Goal: Transaction & Acquisition: Purchase product/service

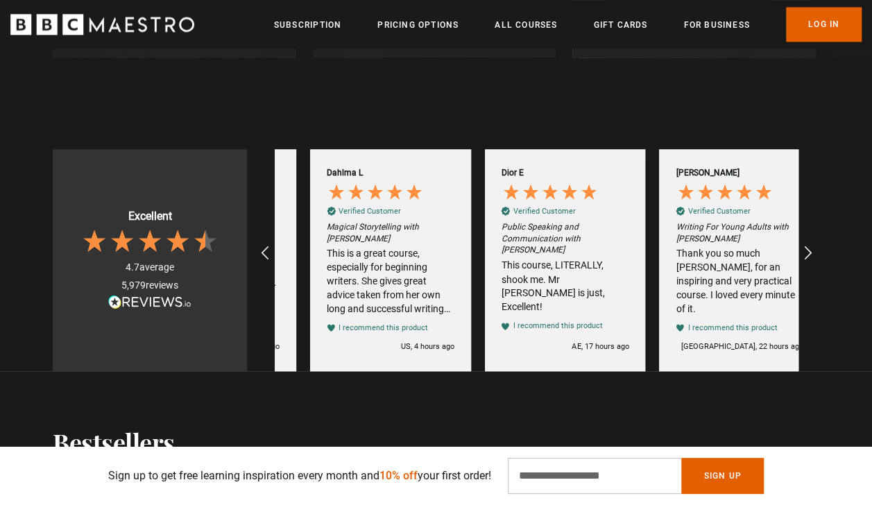
scroll to position [0, 523]
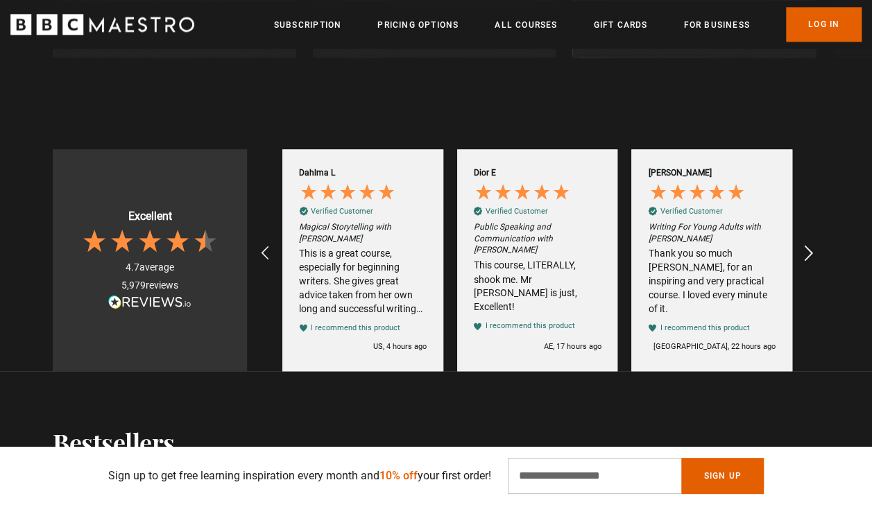
click at [811, 257] on icon "REVIEWS.io Carousel Scroll Right" at bounding box center [808, 252] width 19 height 19
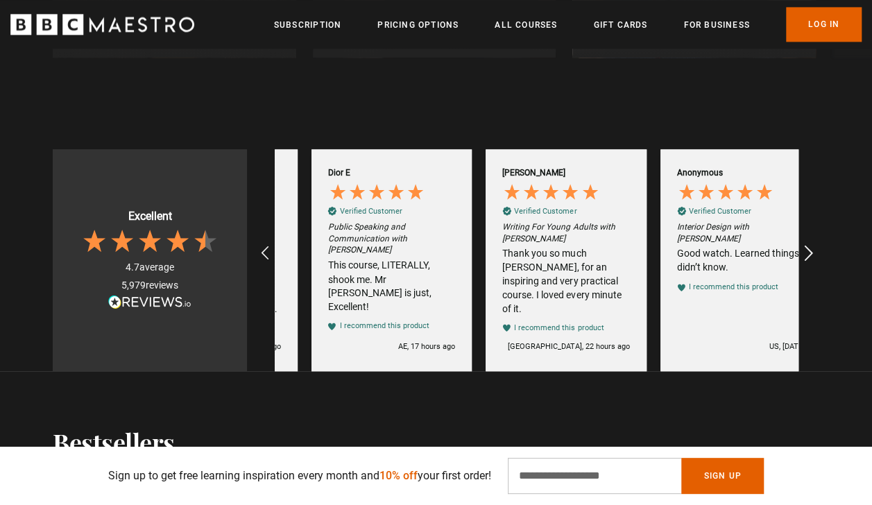
scroll to position [0, 698]
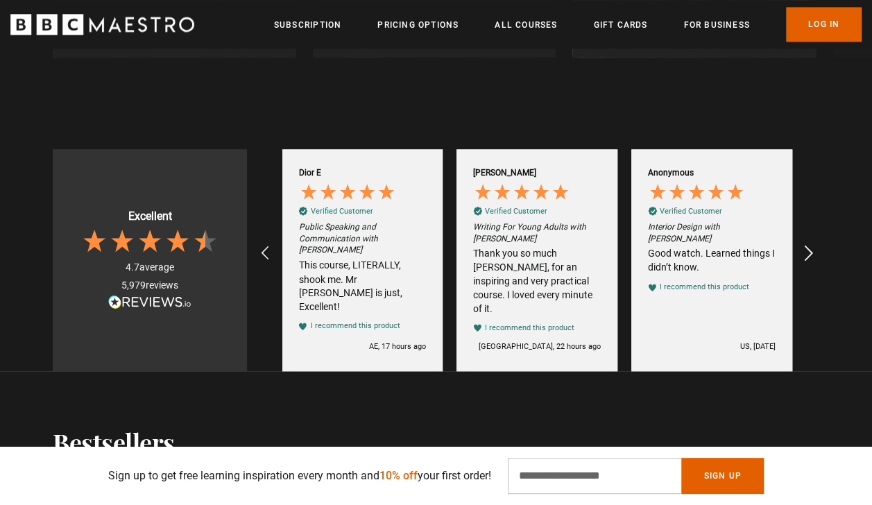
click at [811, 257] on icon "REVIEWS.io Carousel Scroll Right" at bounding box center [808, 252] width 19 height 19
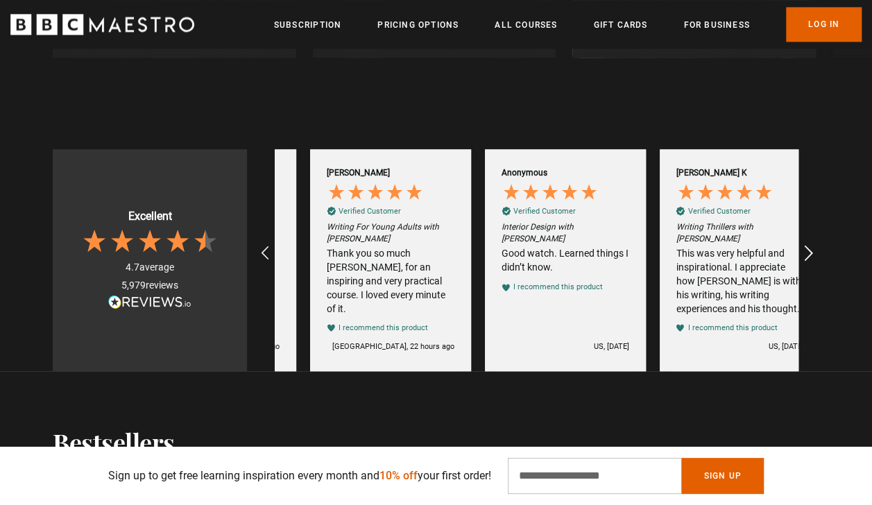
scroll to position [0, 872]
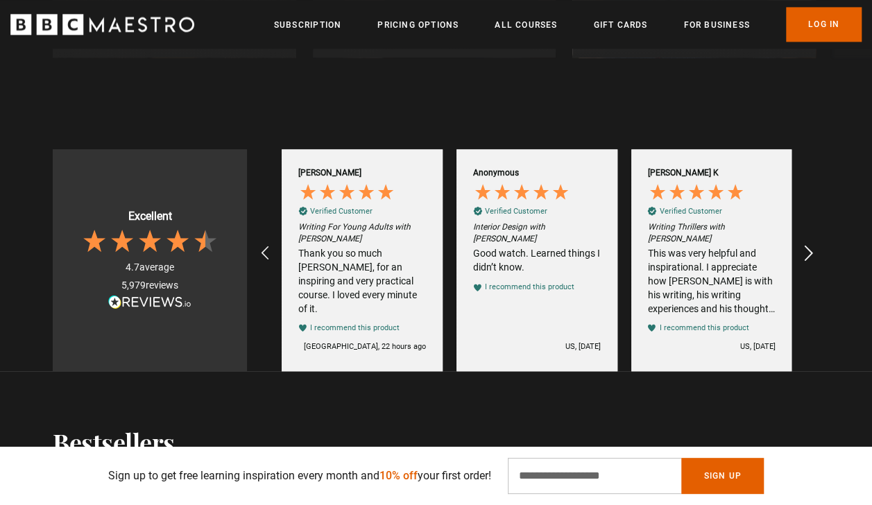
click at [811, 257] on icon "REVIEWS.io Carousel Scroll Right" at bounding box center [808, 252] width 19 height 19
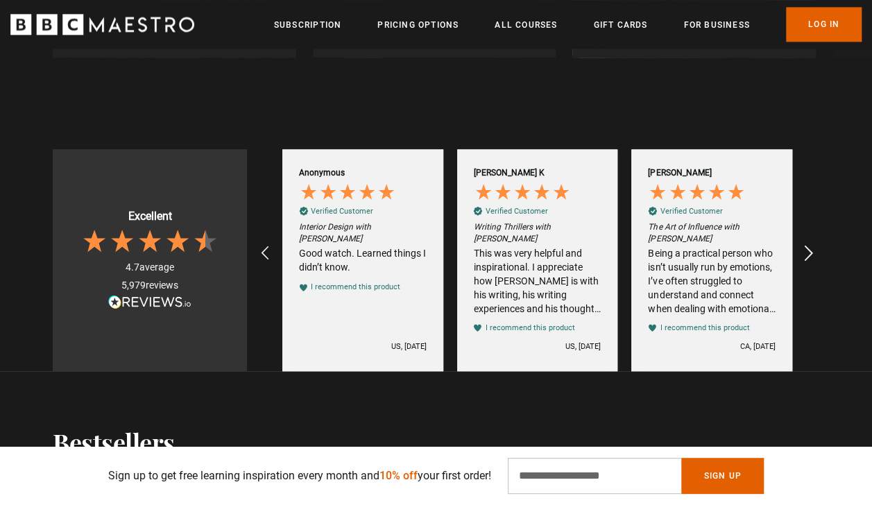
click at [811, 257] on icon "REVIEWS.io Carousel Scroll Right" at bounding box center [808, 252] width 19 height 19
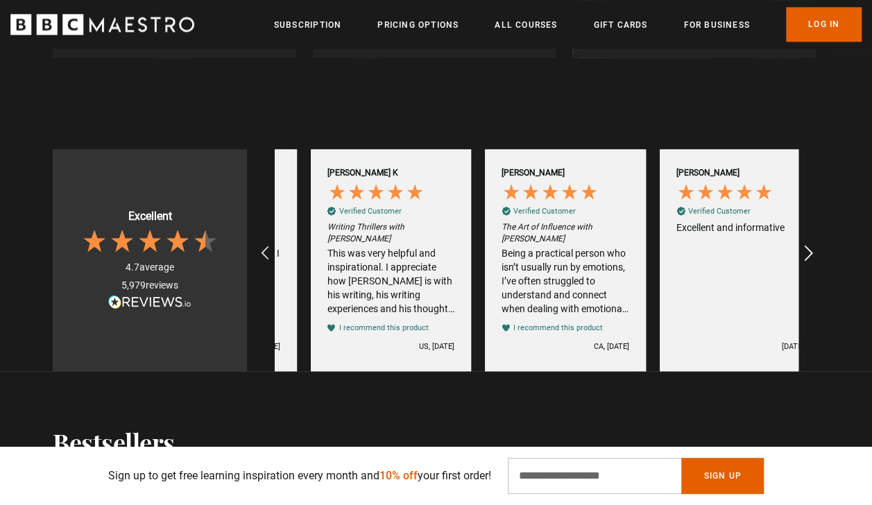
scroll to position [0, 1220]
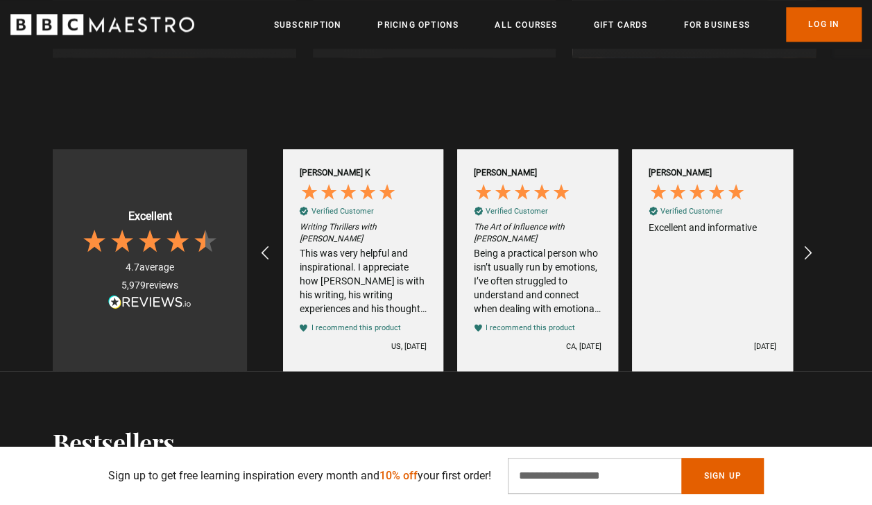
click at [578, 302] on div "Being a practical person who isn’t usually run by emotions, I’ve often struggle…" at bounding box center [538, 281] width 128 height 68
click at [550, 235] on em "The Art of Influence with [PERSON_NAME]" at bounding box center [538, 233] width 128 height 24
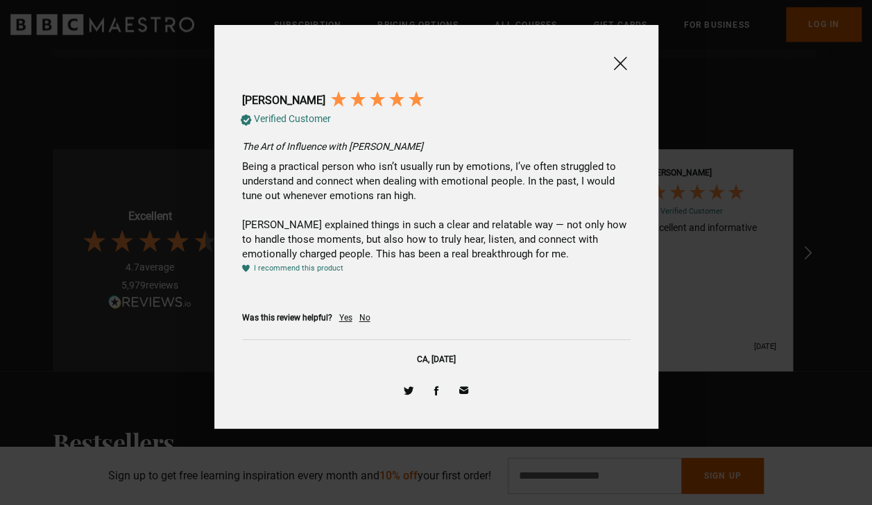
click at [627, 64] on span at bounding box center [620, 63] width 17 height 17
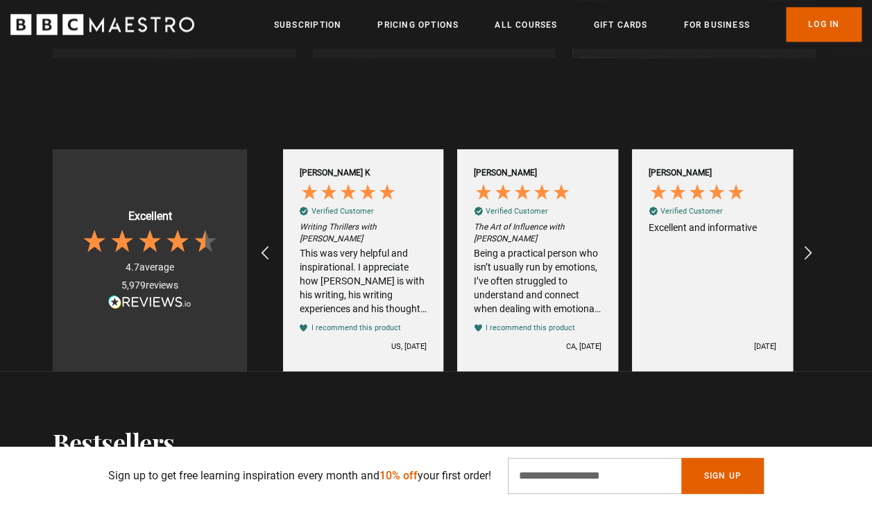
scroll to position [594, 0]
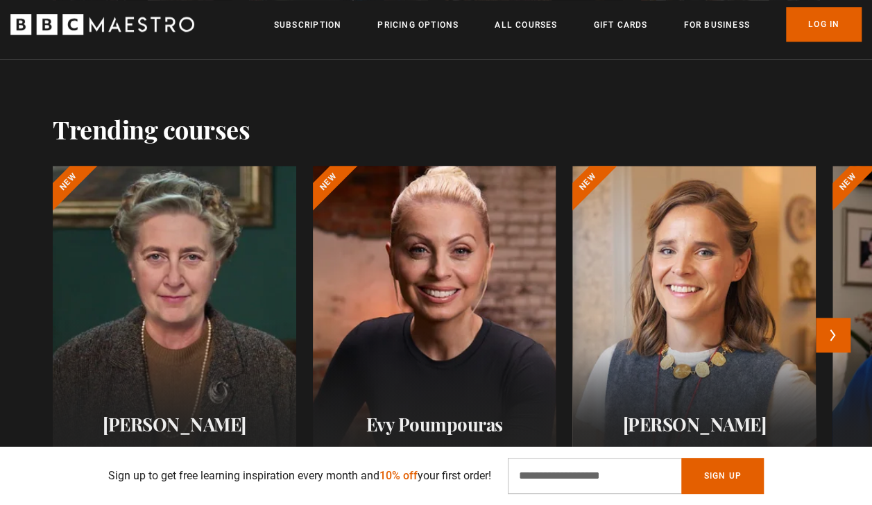
click at [463, 275] on div at bounding box center [434, 332] width 268 height 366
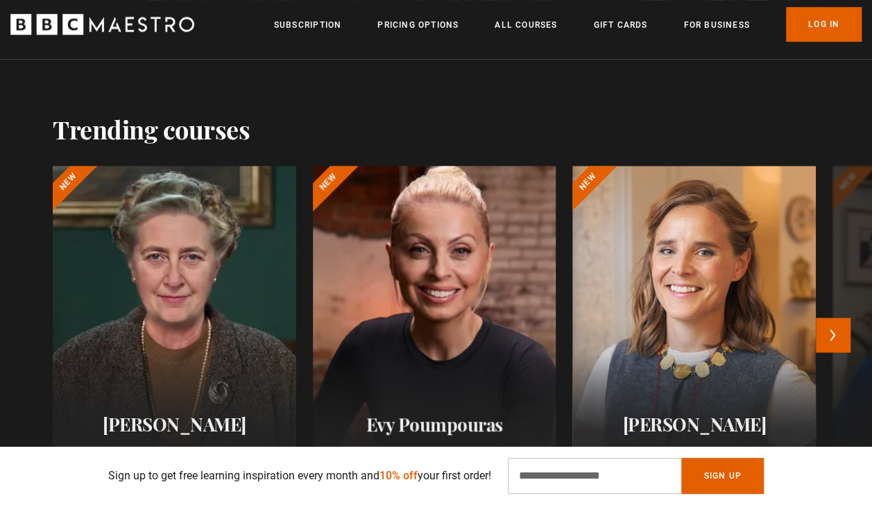
scroll to position [0, 1367]
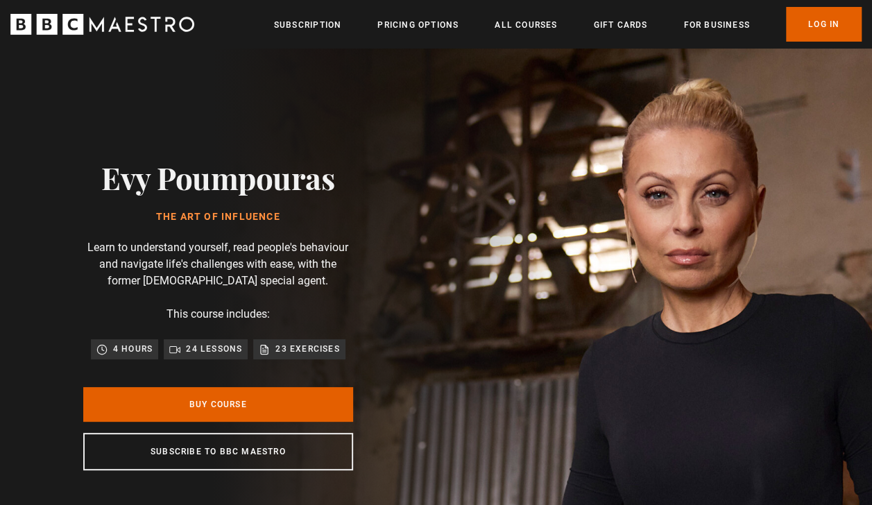
scroll to position [0, 174]
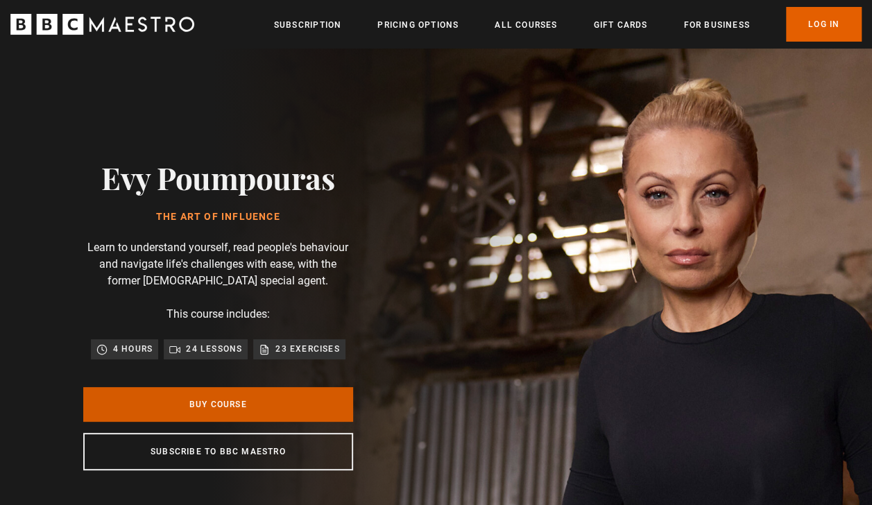
click at [293, 405] on link "Buy Course" at bounding box center [218, 404] width 270 height 35
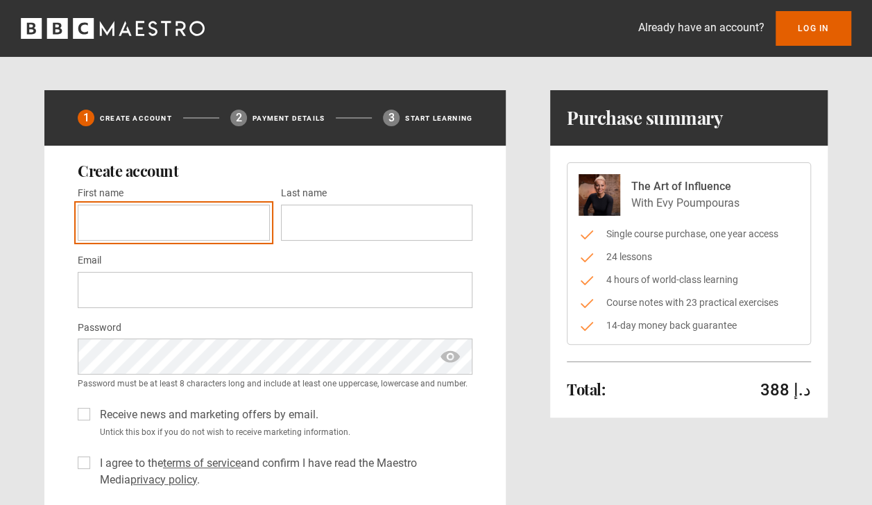
click at [234, 212] on input "First name *" at bounding box center [174, 223] width 192 height 36
type input "****"
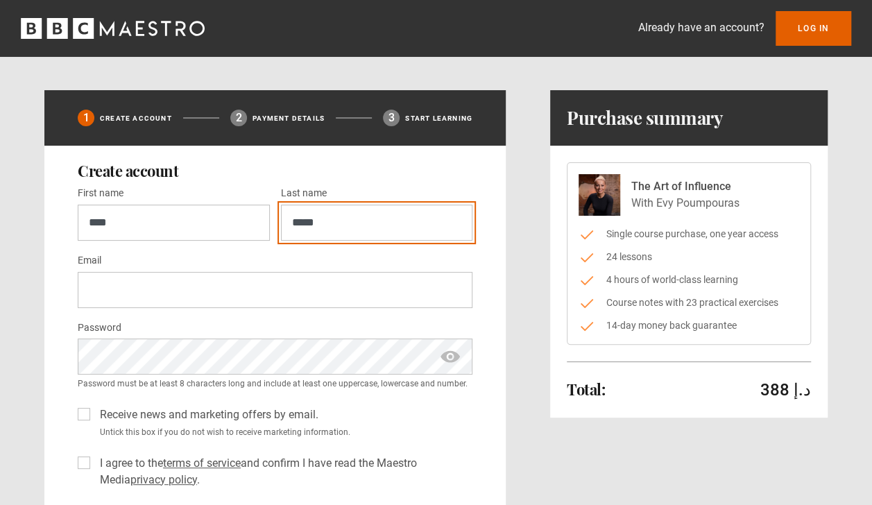
type input "*****"
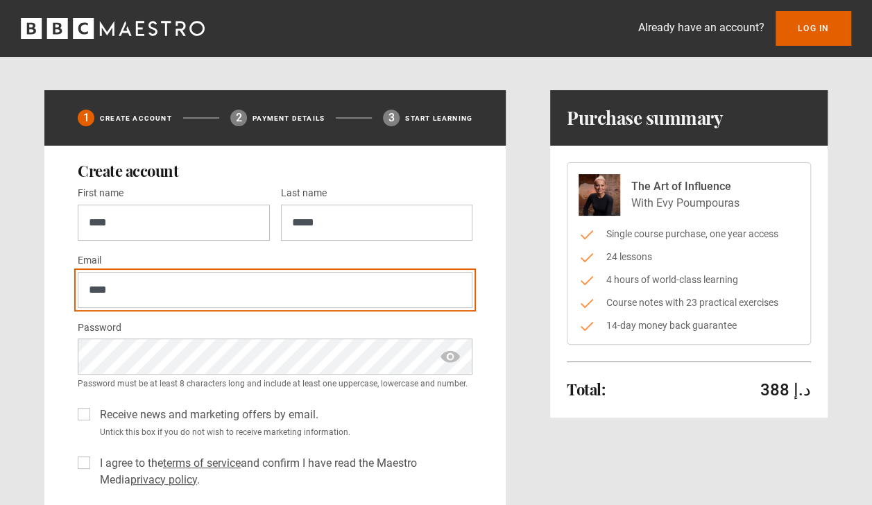
type input "**********"
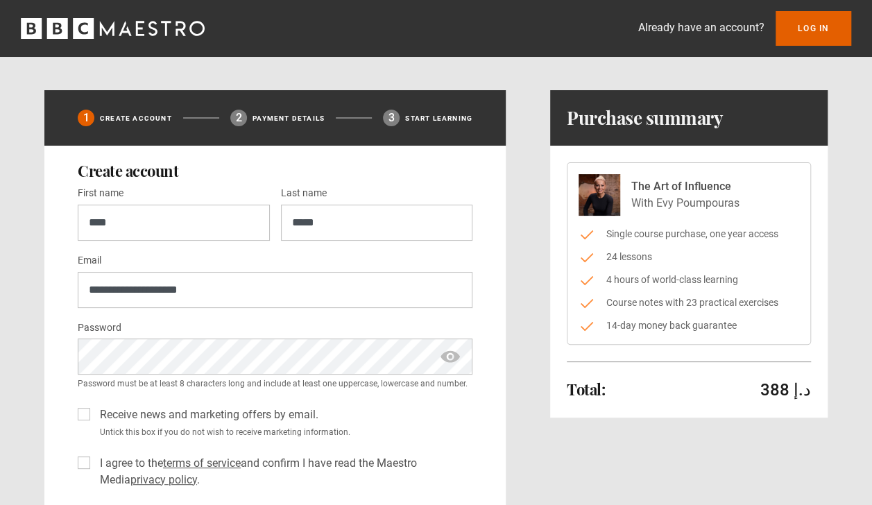
click at [94, 413] on label "Receive news and marketing offers by email." at bounding box center [206, 414] width 224 height 17
click at [94, 463] on label "I agree to the terms of service and confirm I have read the Maestro Media priva…" at bounding box center [283, 471] width 378 height 33
click at [22, 410] on div "**********" at bounding box center [436, 364] width 872 height 548
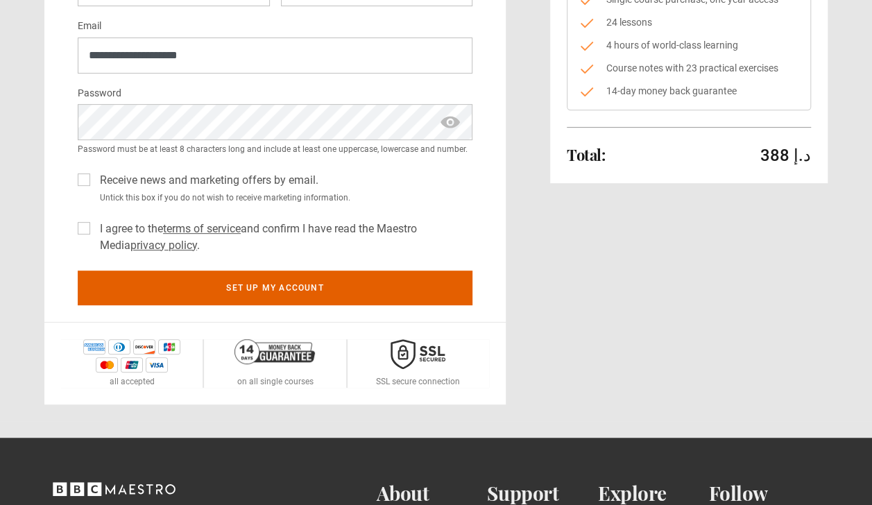
scroll to position [277, 0]
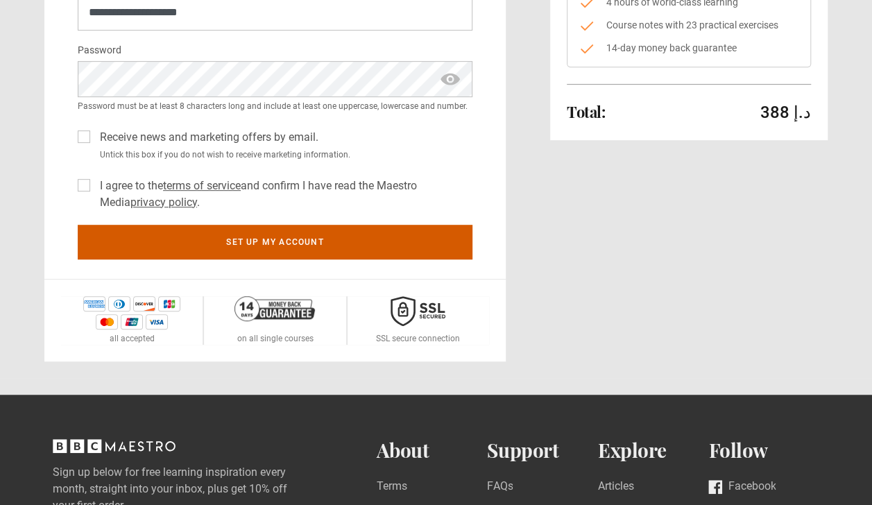
click at [178, 250] on button "Set up my account" at bounding box center [275, 242] width 395 height 35
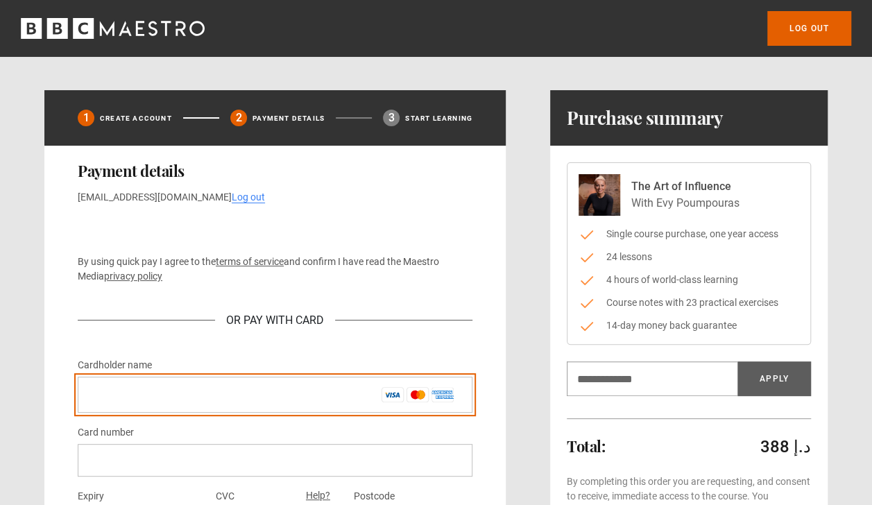
click at [319, 401] on input "Cardholder name *" at bounding box center [275, 395] width 395 height 36
type input "**********"
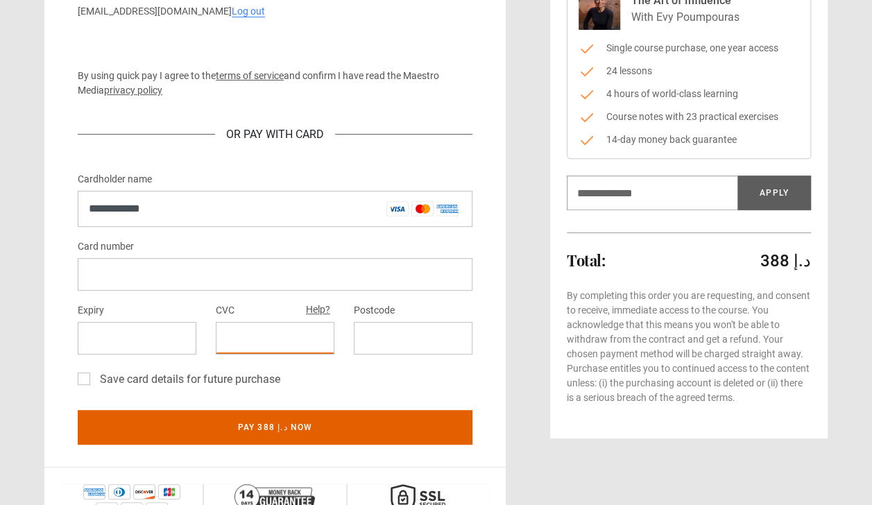
scroll to position [219, 0]
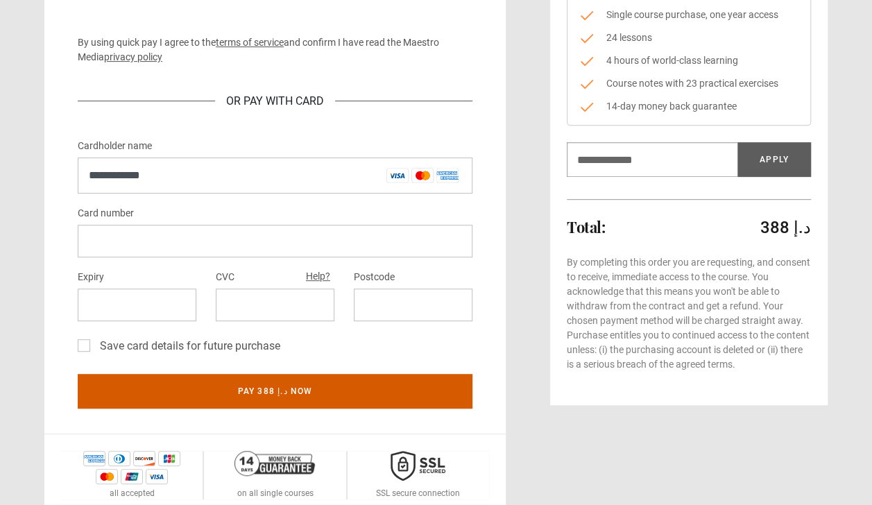
click at [245, 398] on button "Pay 388 د.إ now" at bounding box center [275, 391] width 395 height 35
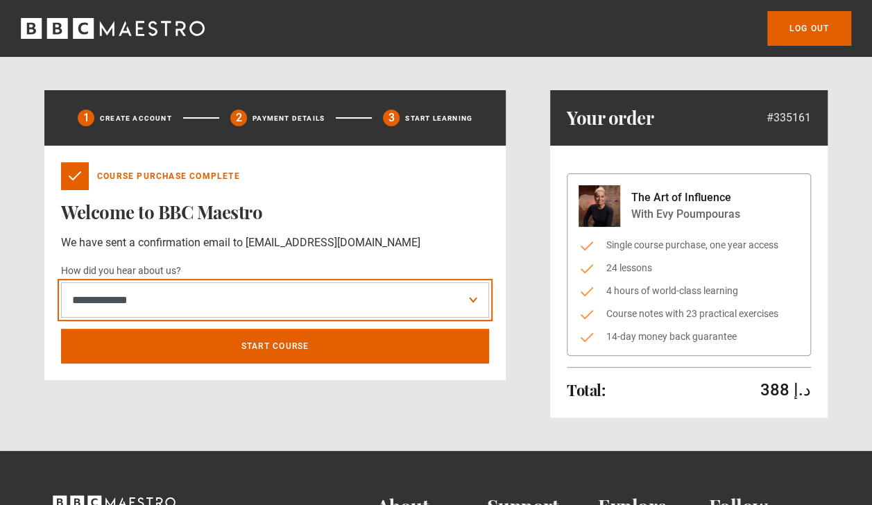
click at [356, 301] on select "**********" at bounding box center [275, 299] width 428 height 35
select select "******"
click at [61, 282] on select "**********" at bounding box center [275, 299] width 428 height 35
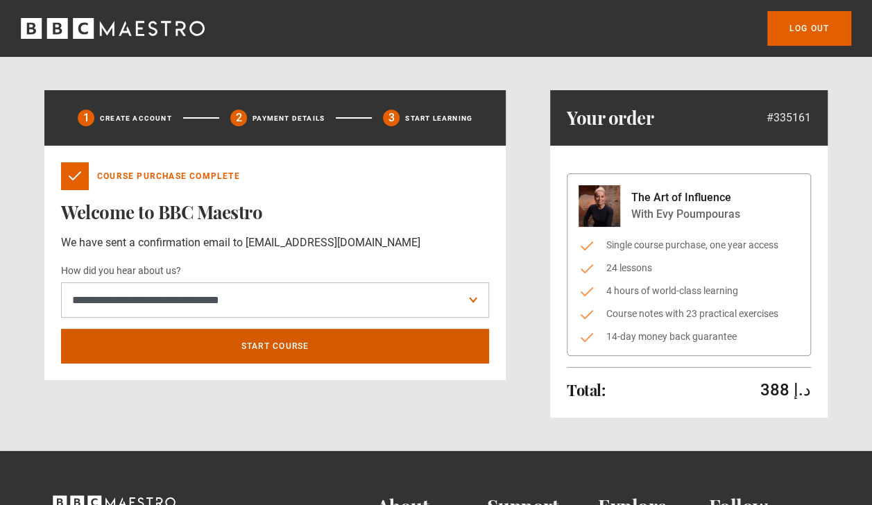
click at [268, 344] on link "Start course" at bounding box center [275, 346] width 428 height 35
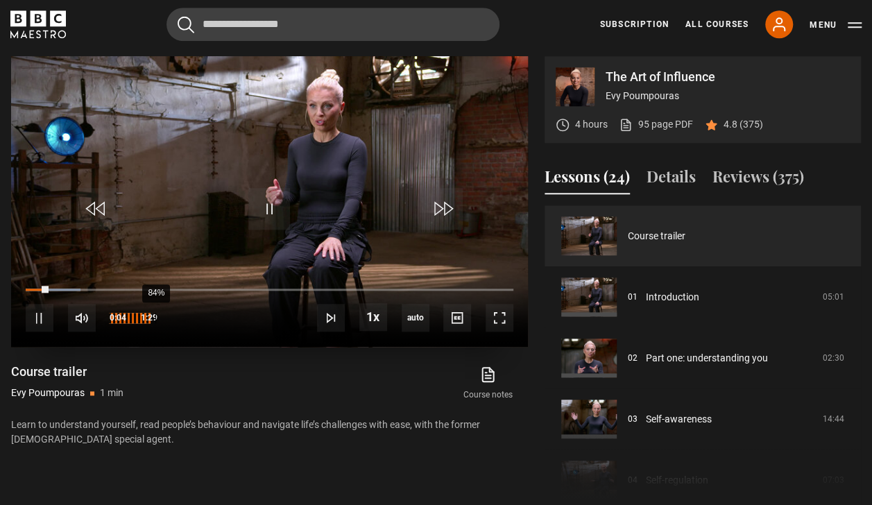
click at [155, 319] on div "84%" at bounding box center [155, 318] width 1 height 10
click at [43, 311] on span "Video Player" at bounding box center [40, 318] width 28 height 28
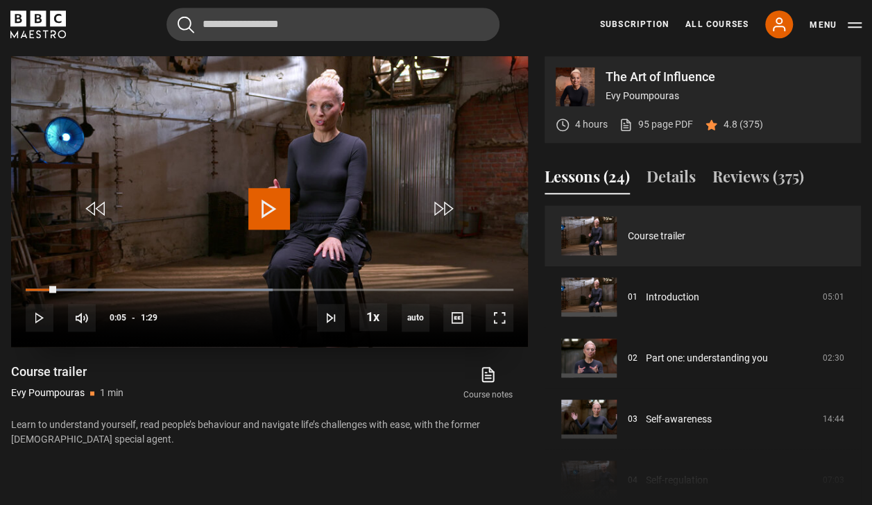
click at [273, 214] on span "Video Player" at bounding box center [269, 209] width 42 height 42
click at [25, 284] on div "10s Skip Back 10 seconds Pause 10s Skip Forward 10 seconds Loaded : 67.48% 0:01…" at bounding box center [269, 308] width 517 height 77
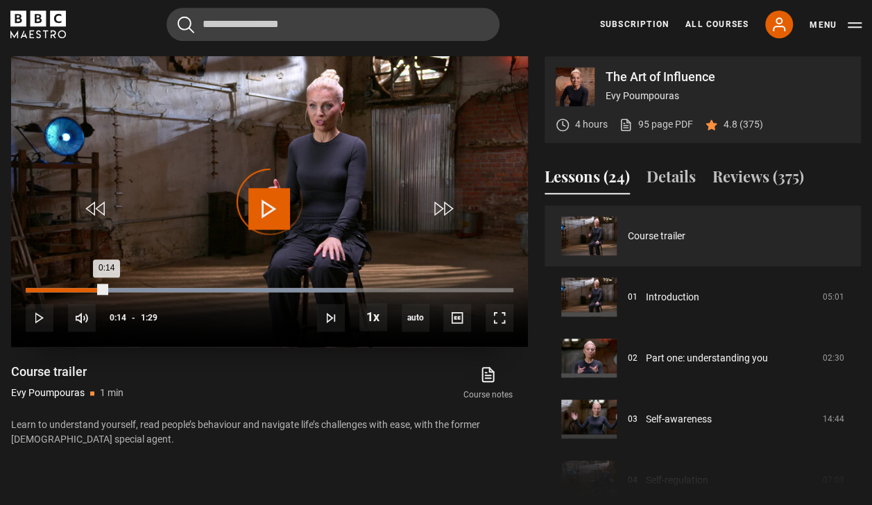
click at [29, 288] on div "Loaded : 67.48% 0:00 0:14" at bounding box center [269, 290] width 487 height 4
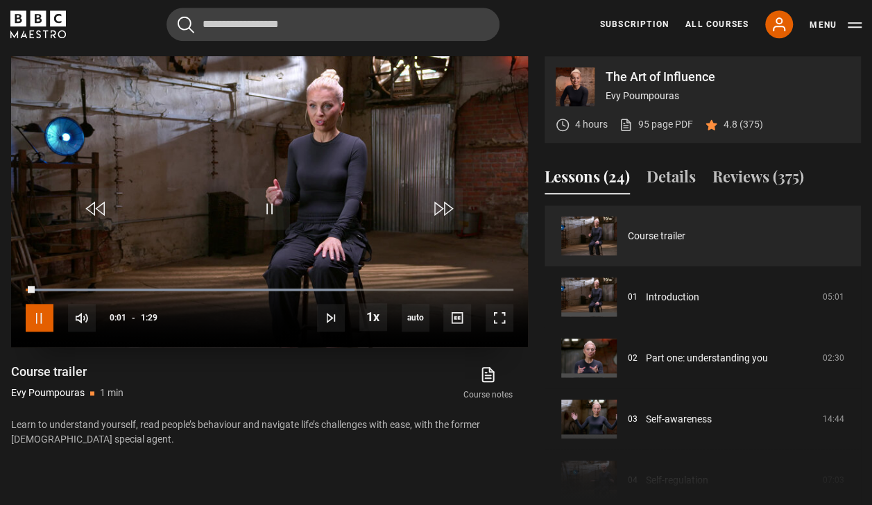
click at [44, 320] on span "Video Player" at bounding box center [40, 318] width 28 height 28
click at [42, 322] on span "Video Player" at bounding box center [40, 318] width 28 height 28
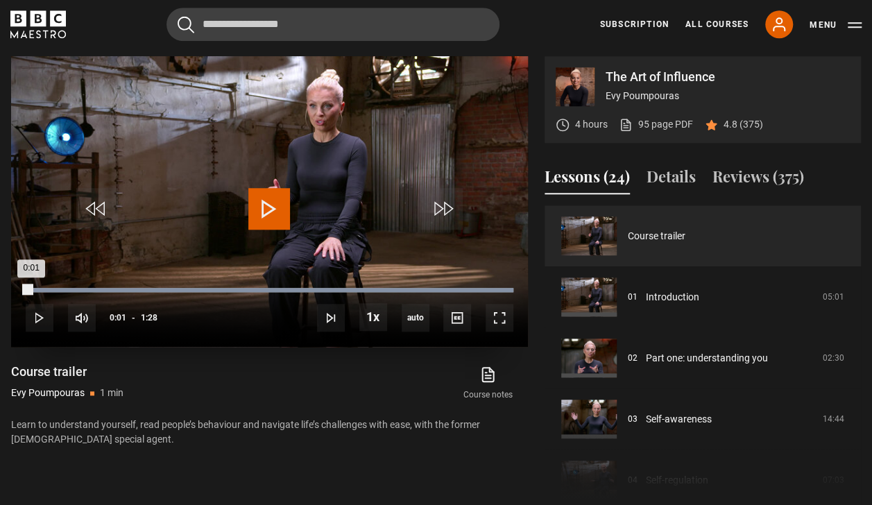
click at [31, 288] on div "Loaded : 100.00% 0:01 0:01" at bounding box center [269, 290] width 487 height 4
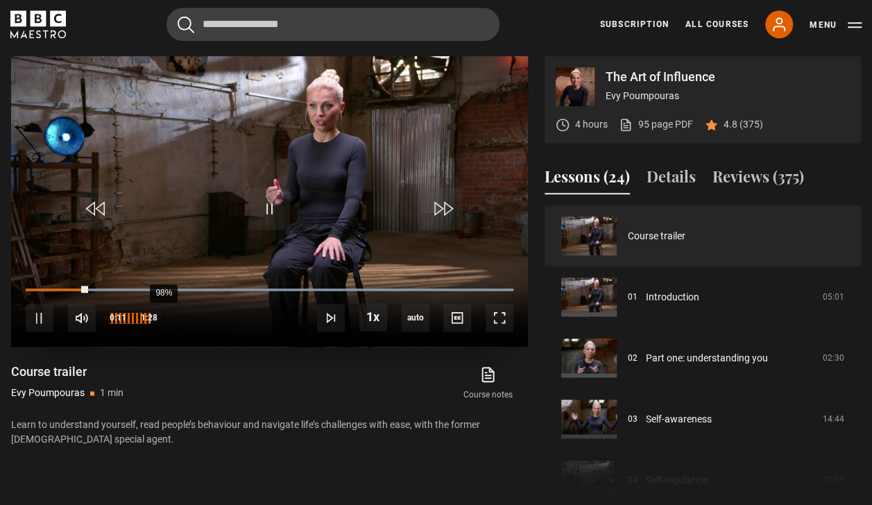
click at [163, 320] on div "98%" at bounding box center [163, 318] width 1 height 10
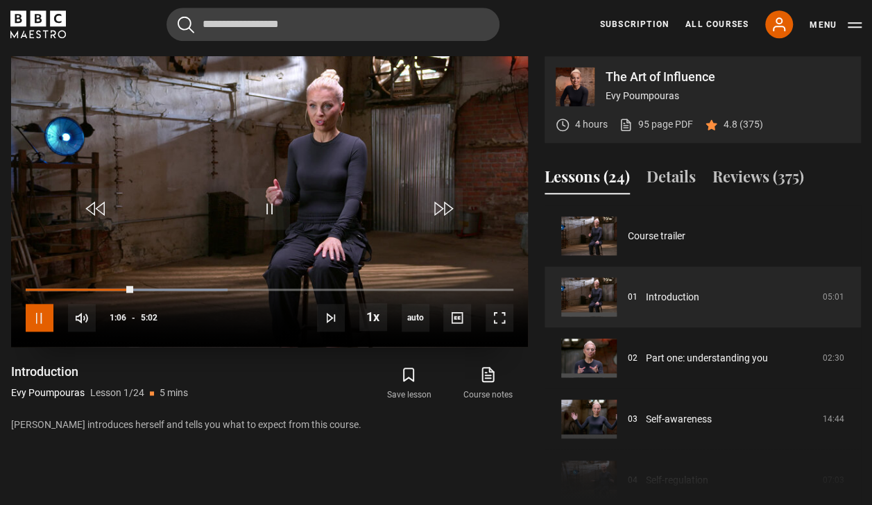
click at [38, 318] on span "Video Player" at bounding box center [40, 318] width 28 height 28
click at [261, 216] on span "Video Player" at bounding box center [269, 209] width 42 height 42
click at [263, 212] on span "Video Player" at bounding box center [269, 209] width 42 height 42
click at [274, 209] on span "Video Player" at bounding box center [269, 209] width 42 height 42
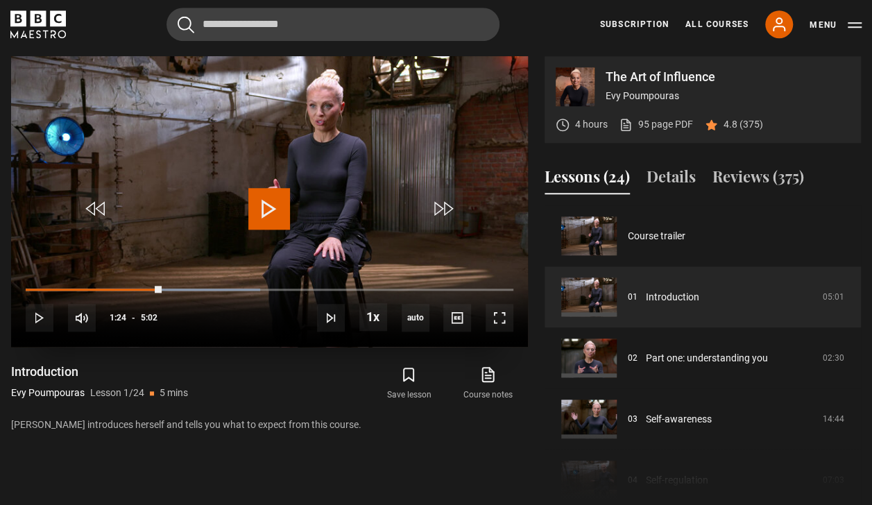
click at [274, 209] on span "Video Player" at bounding box center [269, 209] width 42 height 42
click at [44, 315] on span "Video Player" at bounding box center [40, 318] width 28 height 28
click at [29, 286] on div "10s Skip Back 10 seconds Play 10s Skip Forward 10 seconds Loaded : 49.72% 0:06 …" at bounding box center [269, 308] width 517 height 77
click at [38, 323] on span "Video Player" at bounding box center [40, 318] width 28 height 28
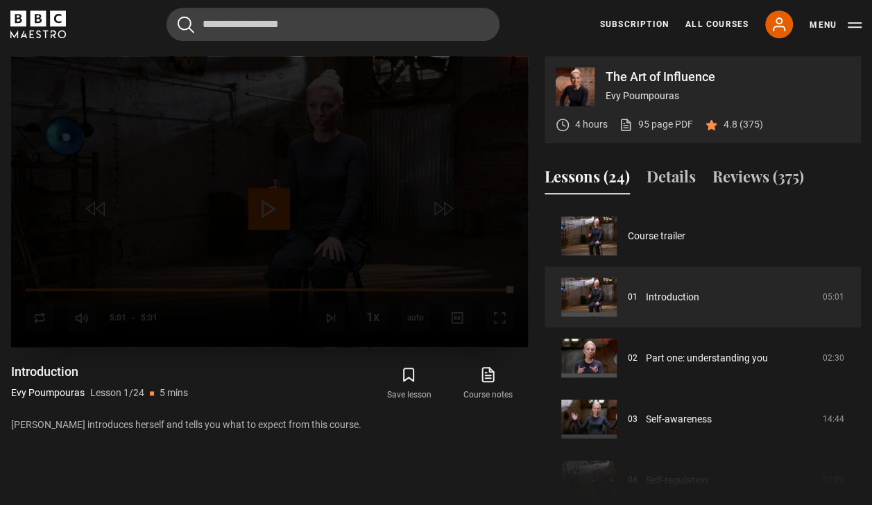
click at [270, 208] on div "Lesson Completed Up next Part one: understanding you Cancel Do you want to save…" at bounding box center [269, 201] width 517 height 291
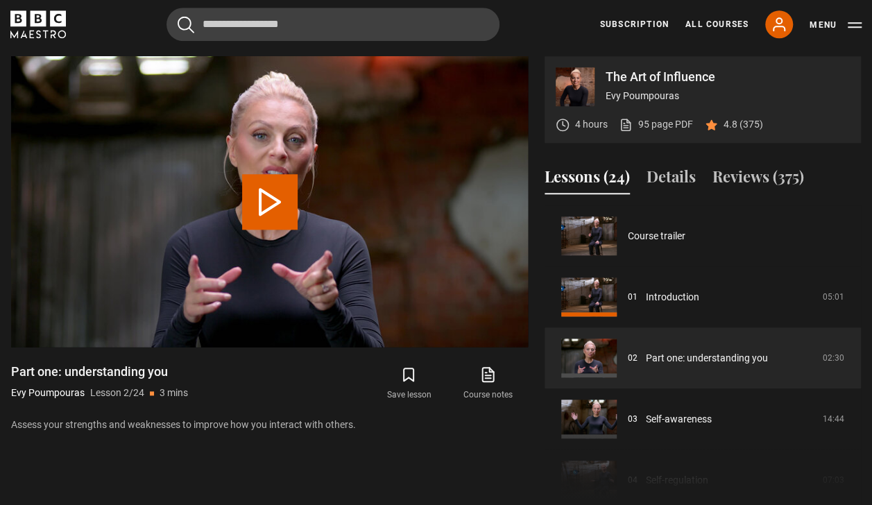
scroll to position [61, 0]
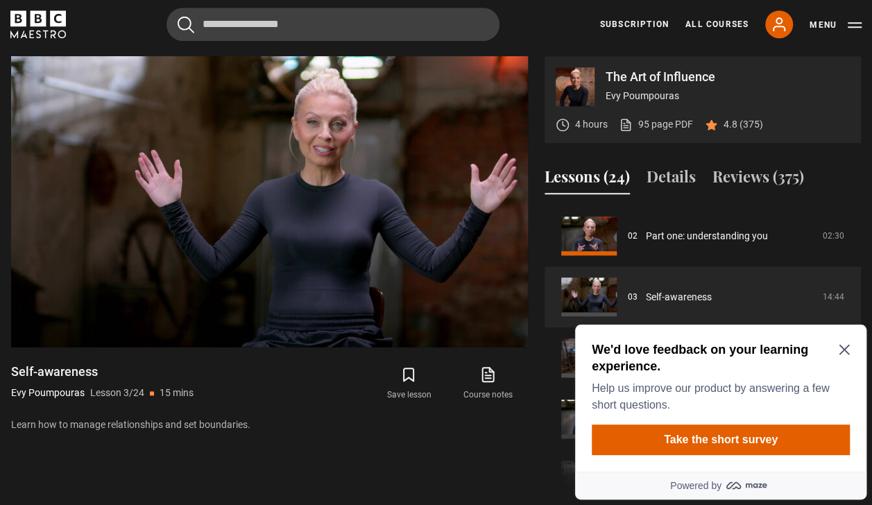
click at [841, 349] on icon "Close Maze Prompt" at bounding box center [843, 349] width 11 height 11
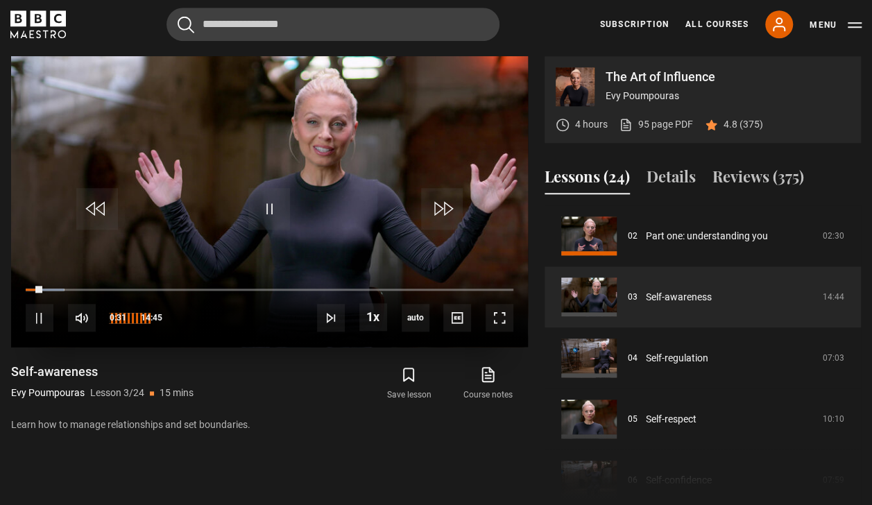
drag, startPoint x: 158, startPoint y: 318, endPoint x: 168, endPoint y: 317, distance: 9.7
click at [168, 317] on div "10s Skip Back 10 seconds Pause 10s Skip Forward 10 seconds Loaded : 7.92% 00:31…" at bounding box center [269, 308] width 517 height 77
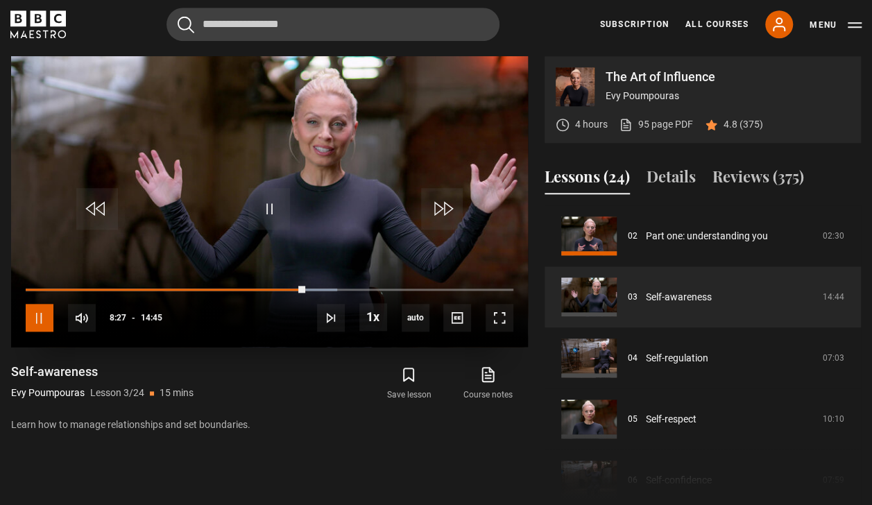
click at [49, 316] on span "Video Player" at bounding box center [40, 318] width 28 height 28
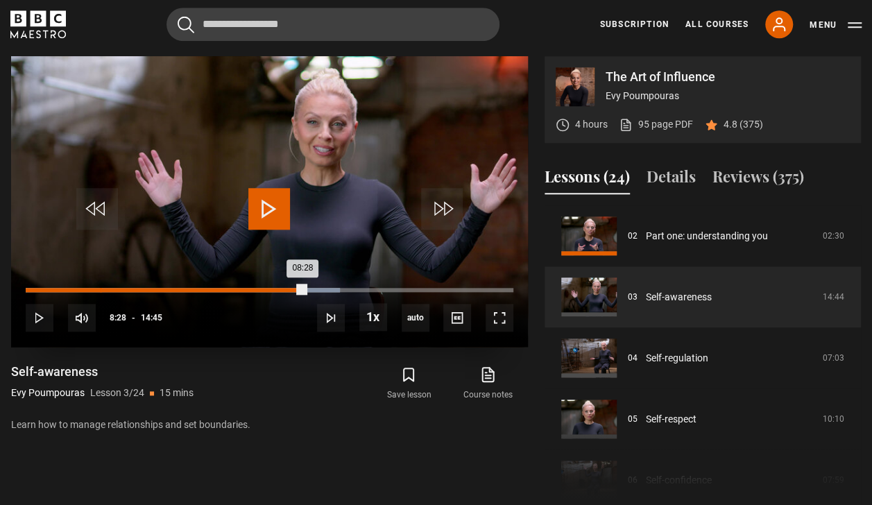
click at [100, 290] on div "02:14" at bounding box center [101, 290] width 2 height 4
